Goal: Register for event/course

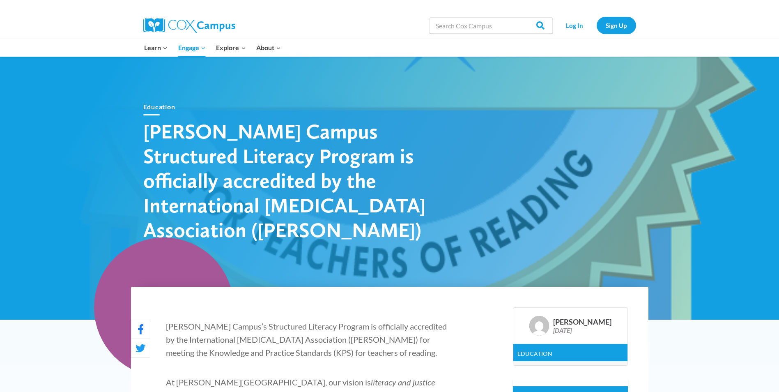
click at [0, 0] on link "PK-5 Structured Literacy Program" at bounding box center [0, 0] width 0 height 0
click at [573, 26] on link "Log In" at bounding box center [575, 25] width 36 height 17
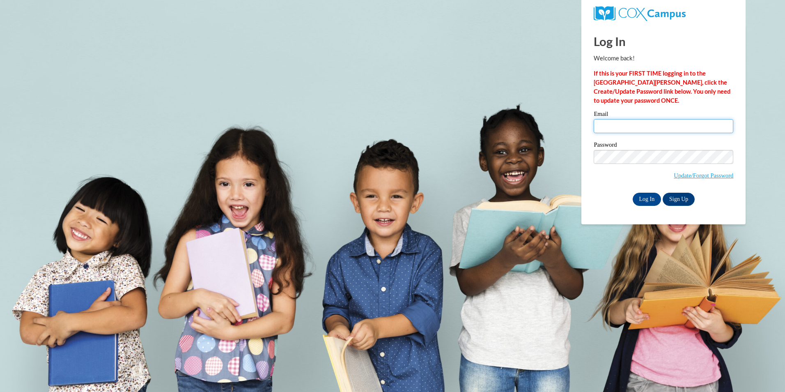
click at [609, 126] on input "Email" at bounding box center [664, 126] width 140 height 14
type input "[PERSON_NAME][EMAIL_ADDRESS][DOMAIN_NAME]"
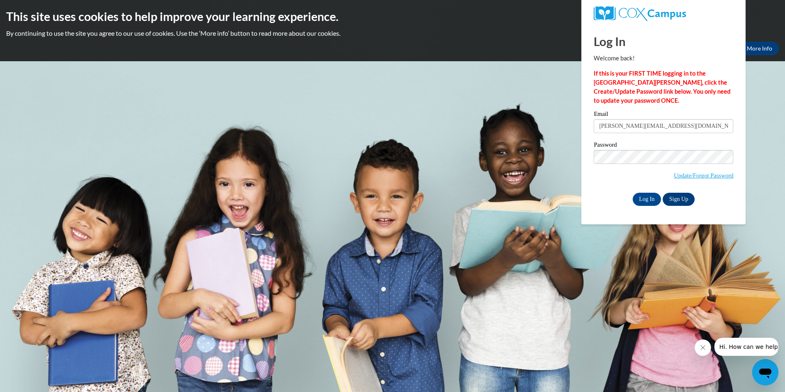
click at [700, 138] on div "Email d.mccracken@evaluate.co.nz" at bounding box center [664, 125] width 140 height 28
click at [649, 198] on input "Log In" at bounding box center [647, 199] width 29 height 13
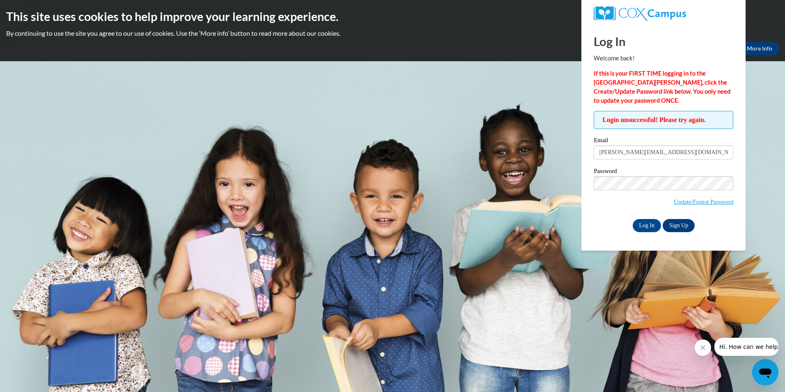
click at [749, 173] on body "This site uses cookies to help improve your learning experience. By continuing …" at bounding box center [392, 196] width 785 height 392
click at [599, 212] on div "Password Update/Forgot Password" at bounding box center [664, 192] width 140 height 48
click at [640, 223] on input "Log In" at bounding box center [647, 225] width 29 height 13
click at [585, 190] on div "Log In Welcome back! If this is your FIRST TIME logging in to the NEW Cox Campu…" at bounding box center [663, 138] width 177 height 226
click at [597, 207] on span "Update/Forgot Password" at bounding box center [664, 193] width 140 height 34
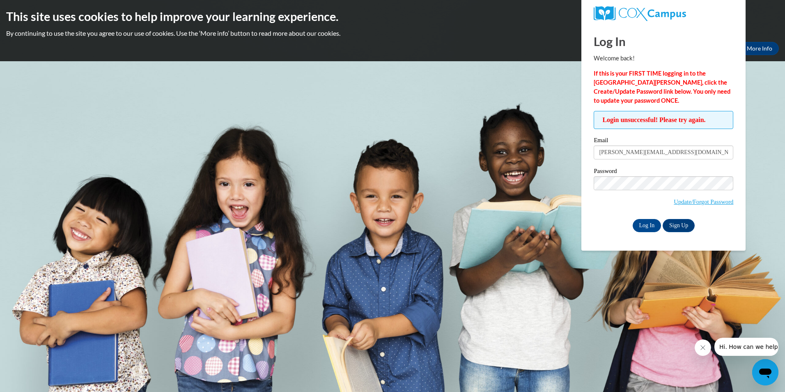
click at [640, 167] on div "Email d.mccracken@evaluate.co.nz Password Update/Forgot Password Log In Sign Up…" at bounding box center [664, 184] width 140 height 94
click at [686, 165] on div "Email d.mccracken@evaluate.co.nz" at bounding box center [664, 151] width 140 height 28
click at [640, 221] on input "Log In" at bounding box center [647, 225] width 29 height 13
click at [597, 190] on span "Update/Forgot Password" at bounding box center [664, 193] width 140 height 34
click at [599, 209] on span "Update/Forgot Password" at bounding box center [664, 193] width 140 height 34
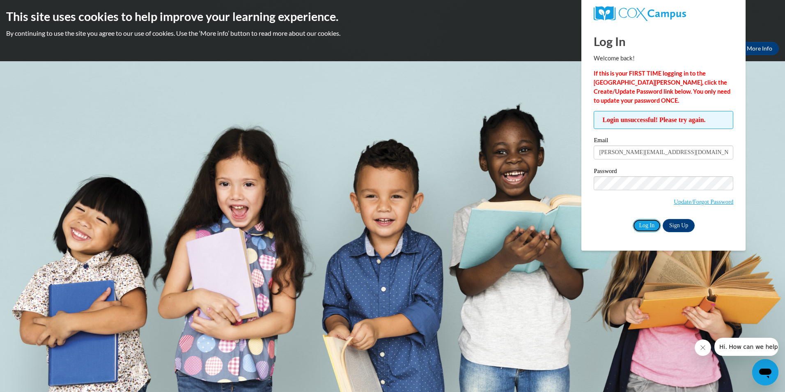
click at [645, 227] on input "Log In" at bounding box center [647, 225] width 29 height 13
click at [592, 182] on div "Login unsuccessful! Please try again. Please enter your email! Please enter you…" at bounding box center [664, 171] width 152 height 121
click at [605, 193] on span "Update/Forgot Password" at bounding box center [664, 193] width 140 height 34
click at [644, 224] on input "Log In" at bounding box center [647, 225] width 29 height 13
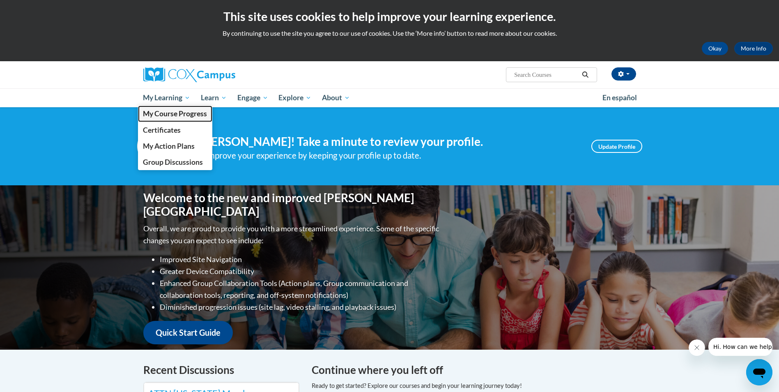
click at [185, 113] on span "My Course Progress" at bounding box center [175, 113] width 64 height 9
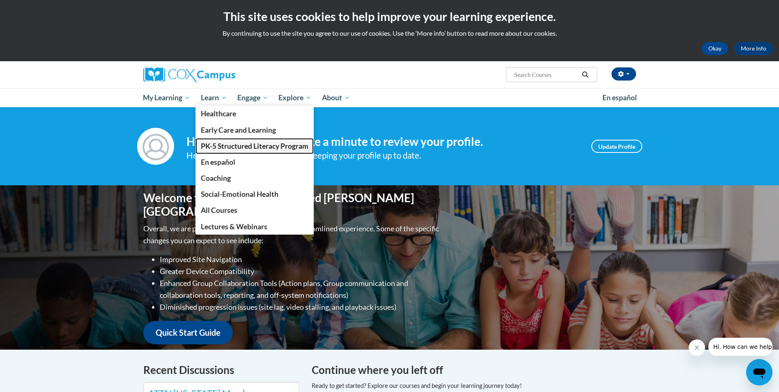
click at [227, 145] on span "PK-5 Structured Literacy Program" at bounding box center [255, 146] width 108 height 9
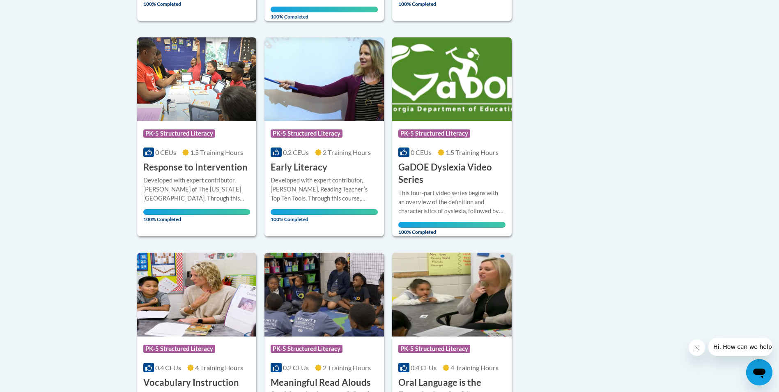
scroll to position [411, 0]
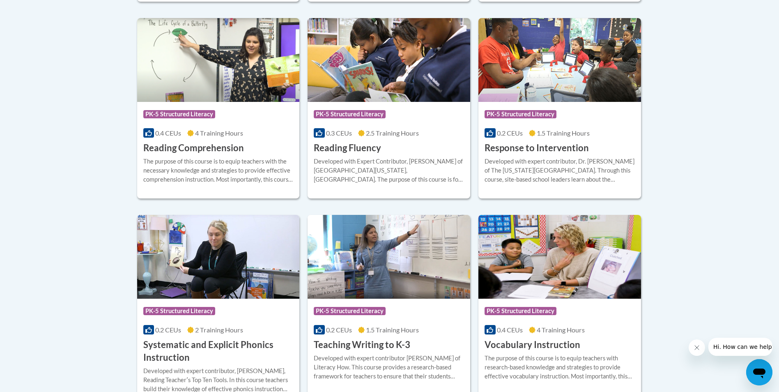
scroll to position [822, 0]
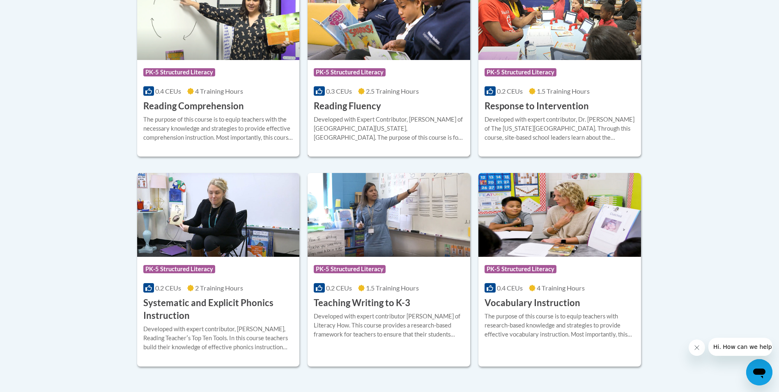
click at [368, 72] on span "PK-5 Structured Literacy" at bounding box center [350, 72] width 72 height 8
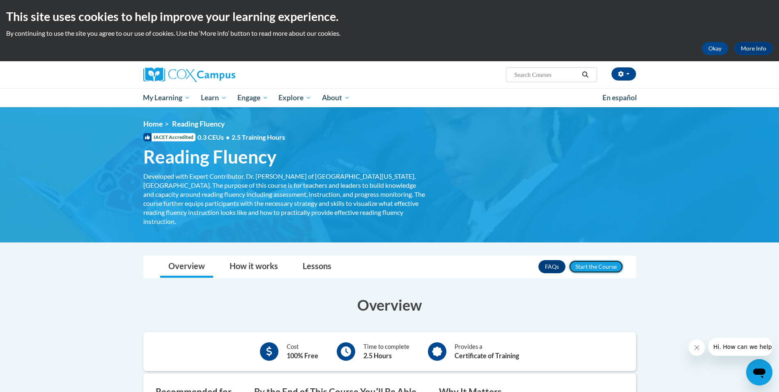
click at [599, 260] on button "Enroll" at bounding box center [596, 266] width 55 height 13
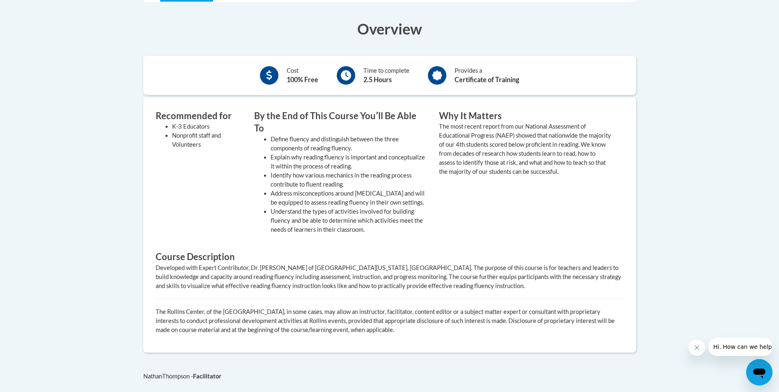
scroll to position [343, 0]
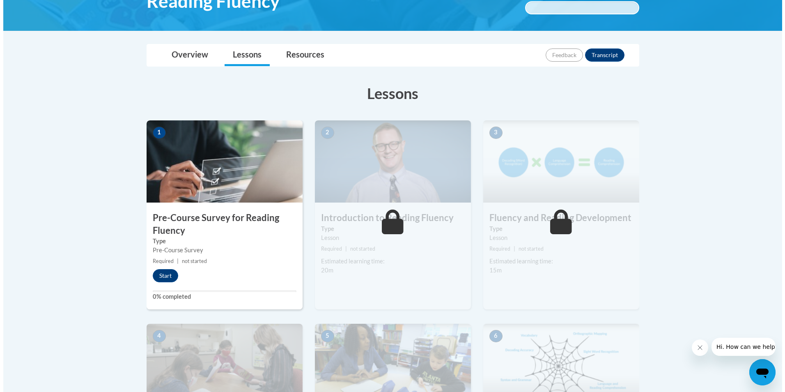
scroll to position [164, 0]
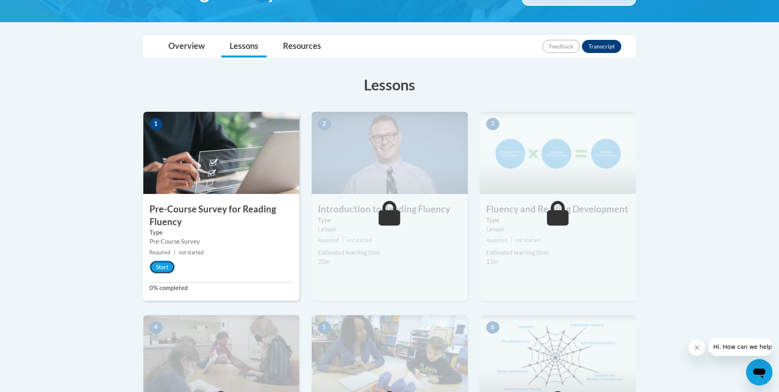
click at [166, 268] on button "Start" at bounding box center [162, 266] width 25 height 13
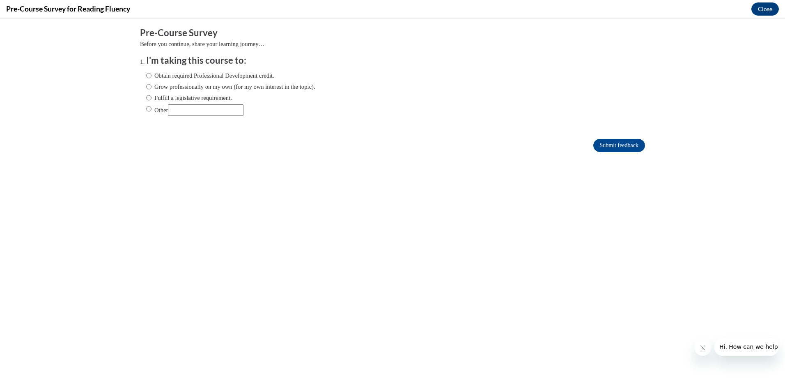
scroll to position [0, 0]
click at [146, 75] on input "Obtain required Professional Development credit." at bounding box center [148, 75] width 5 height 9
radio input "true"
click at [609, 146] on input "Submit feedback" at bounding box center [620, 145] width 52 height 13
click at [603, 145] on input "Submit feedback" at bounding box center [620, 145] width 52 height 13
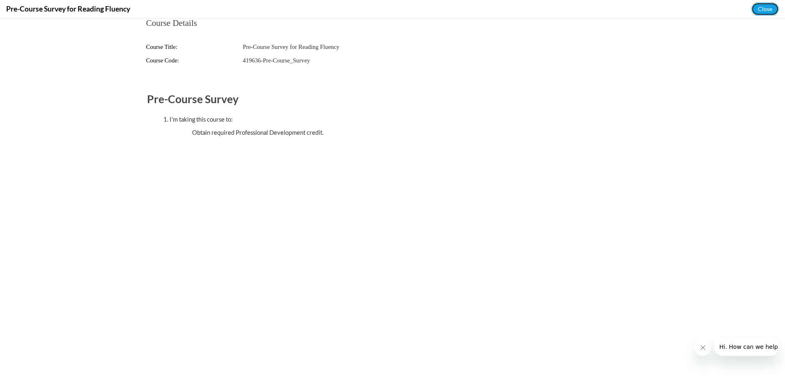
click at [765, 10] on button "Close" at bounding box center [766, 8] width 28 height 13
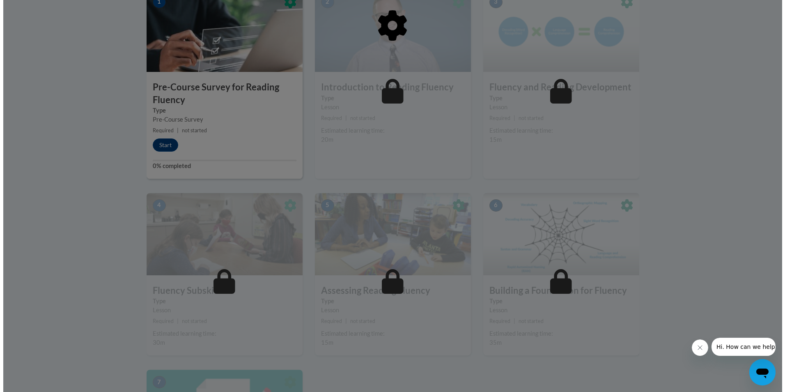
scroll to position [288, 0]
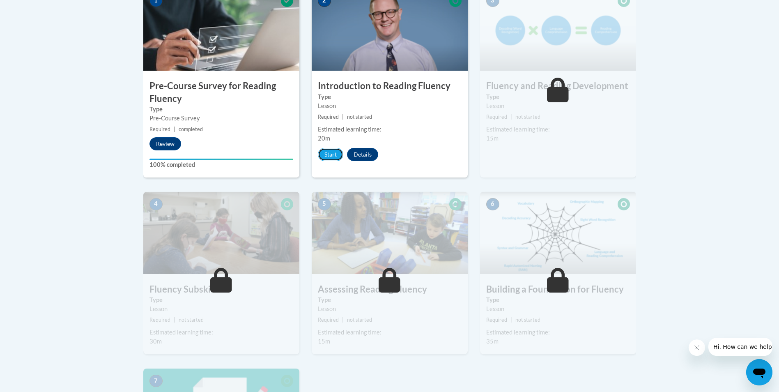
click at [335, 156] on button "Start" at bounding box center [330, 154] width 25 height 13
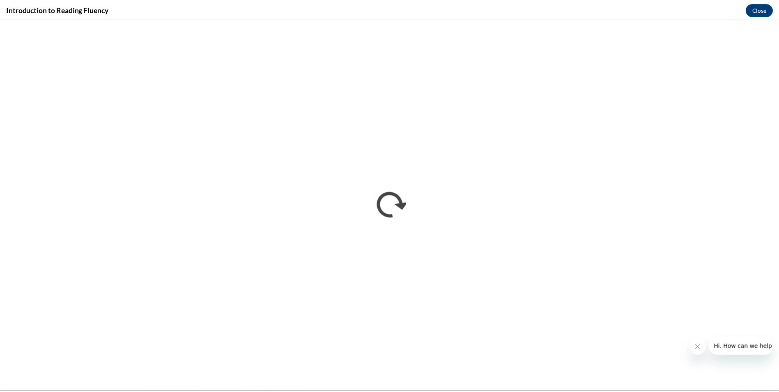
scroll to position [0, 0]
click at [768, 11] on button "Close" at bounding box center [766, 8] width 28 height 13
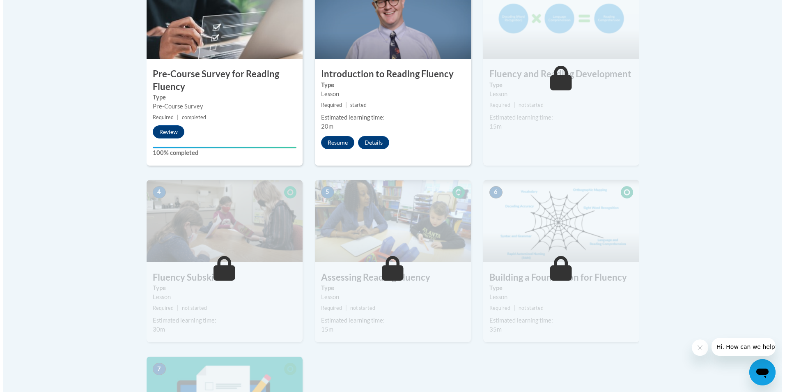
scroll to position [288, 0]
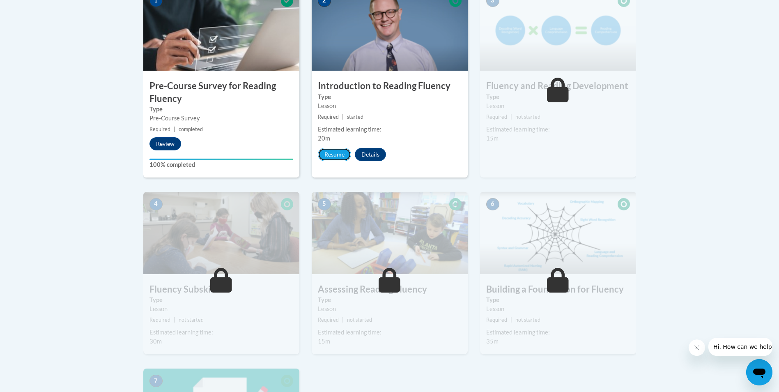
click at [329, 154] on button "Resume" at bounding box center [334, 154] width 33 height 13
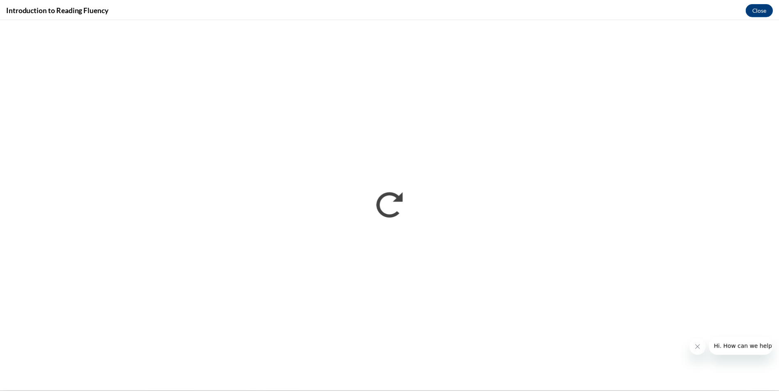
scroll to position [0, 0]
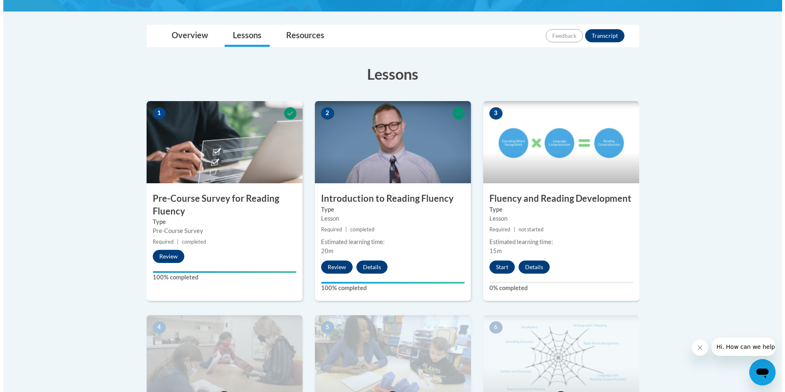
scroll to position [205, 0]
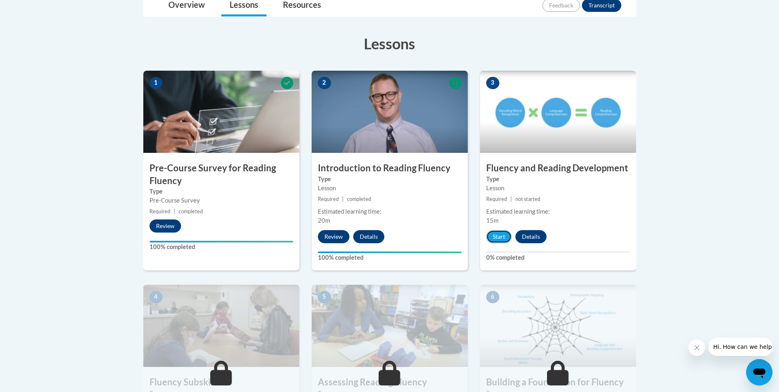
click at [497, 237] on button "Start" at bounding box center [498, 236] width 25 height 13
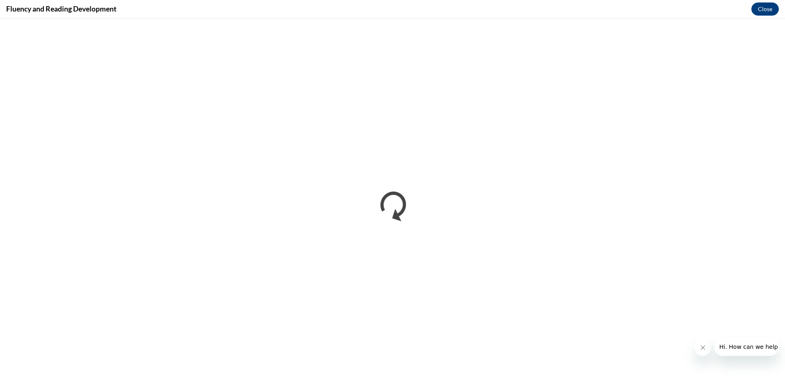
scroll to position [207, 0]
